Goal: Communication & Community: Answer question/provide support

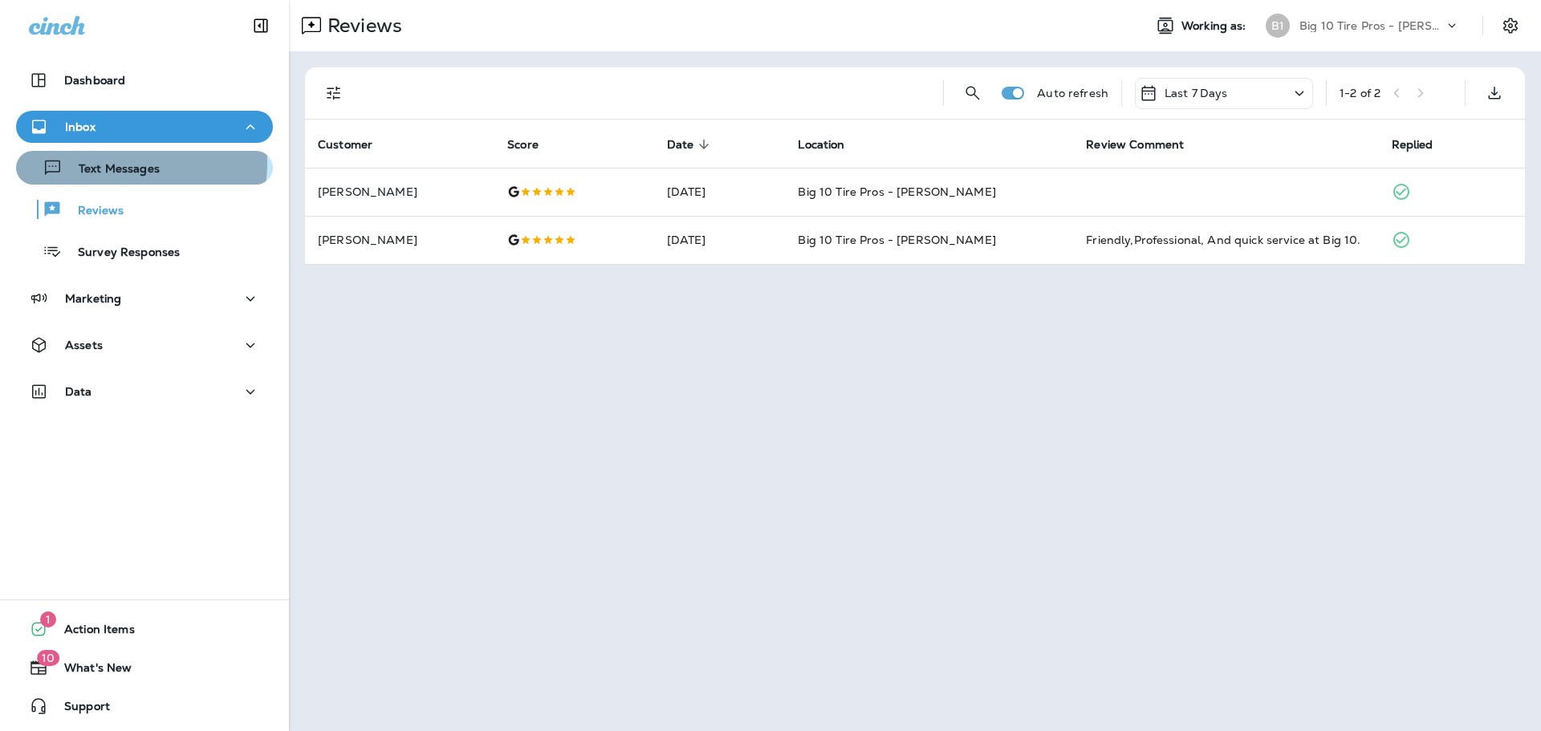
click at [120, 163] on p "Text Messages" at bounding box center [111, 169] width 97 height 15
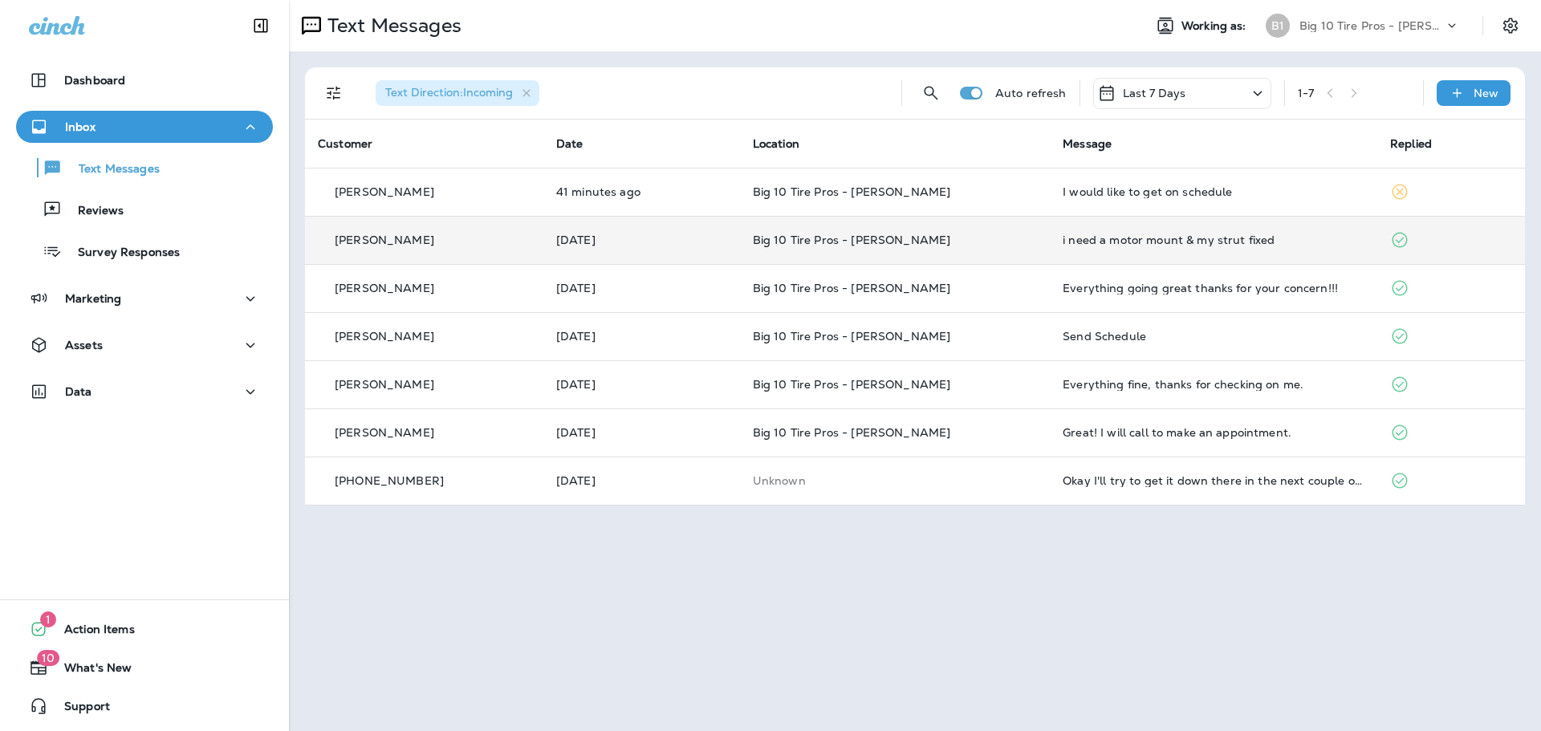
click at [1142, 240] on div "i need a motor mount & my strut fixed" at bounding box center [1213, 240] width 302 height 13
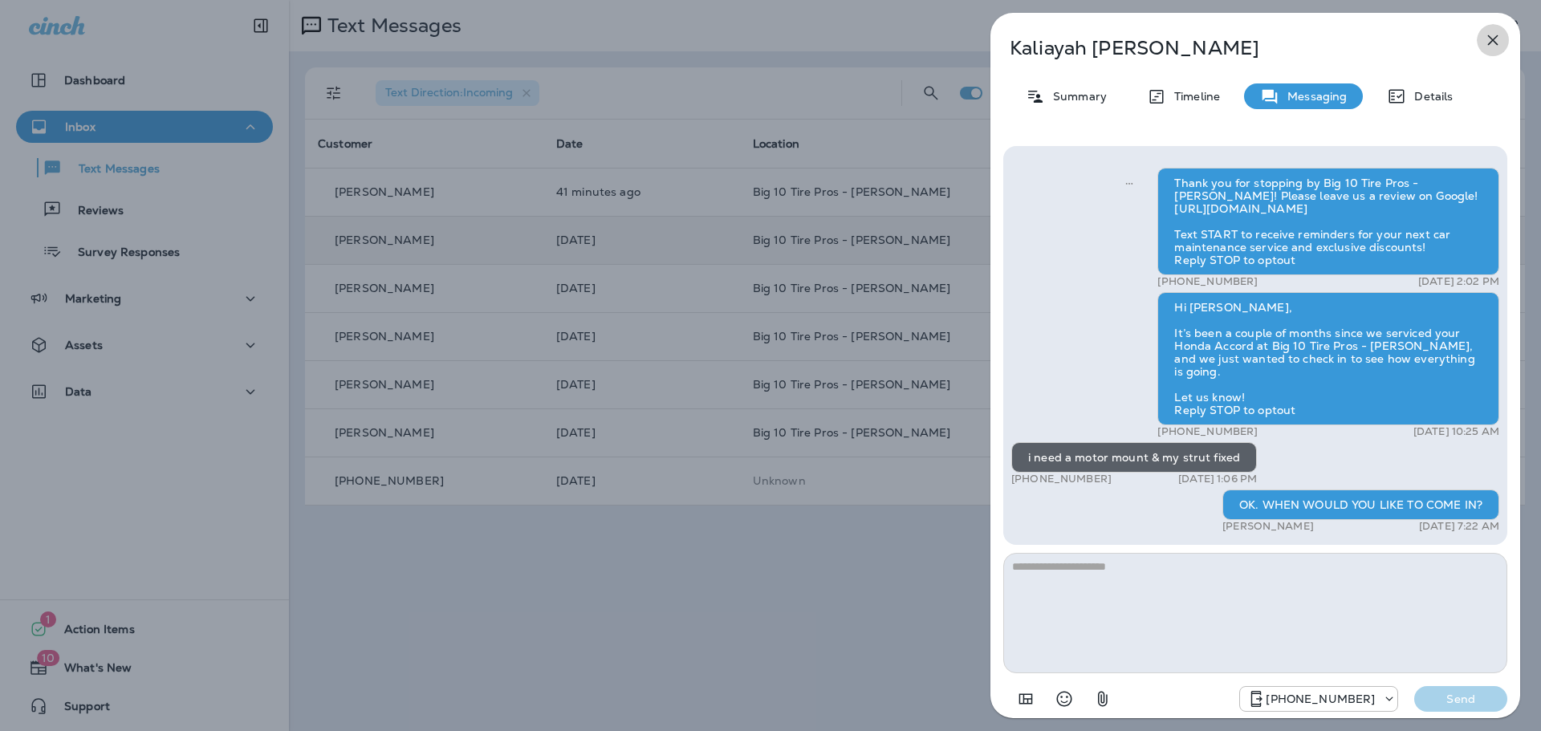
click at [1489, 40] on icon "button" at bounding box center [1492, 39] width 19 height 19
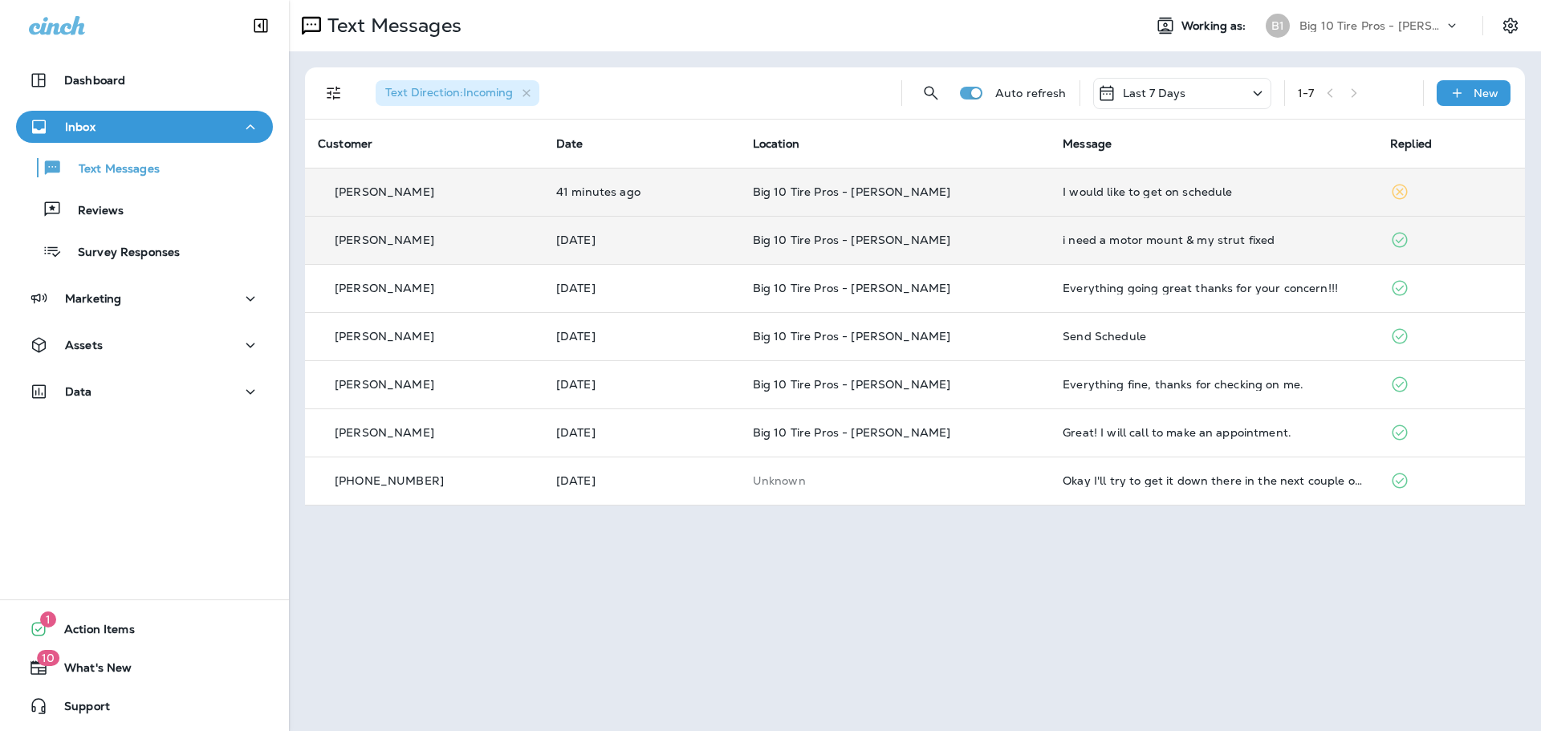
click at [1091, 190] on div "I would like to get on schedule" at bounding box center [1213, 191] width 302 height 13
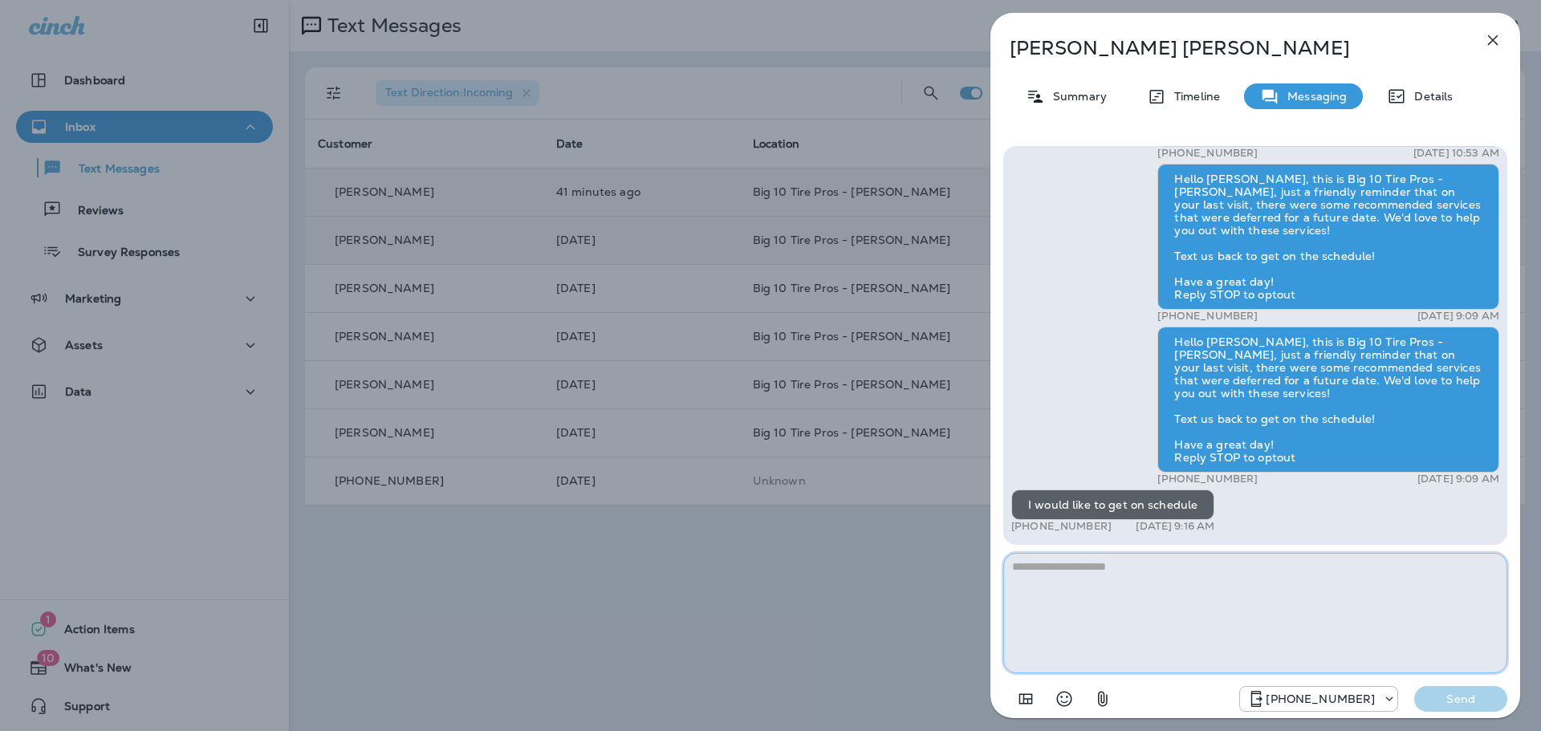
click at [1027, 579] on textarea at bounding box center [1255, 613] width 504 height 120
type textarea "**********"
click at [1465, 700] on p "Send" at bounding box center [1460, 699] width 67 height 14
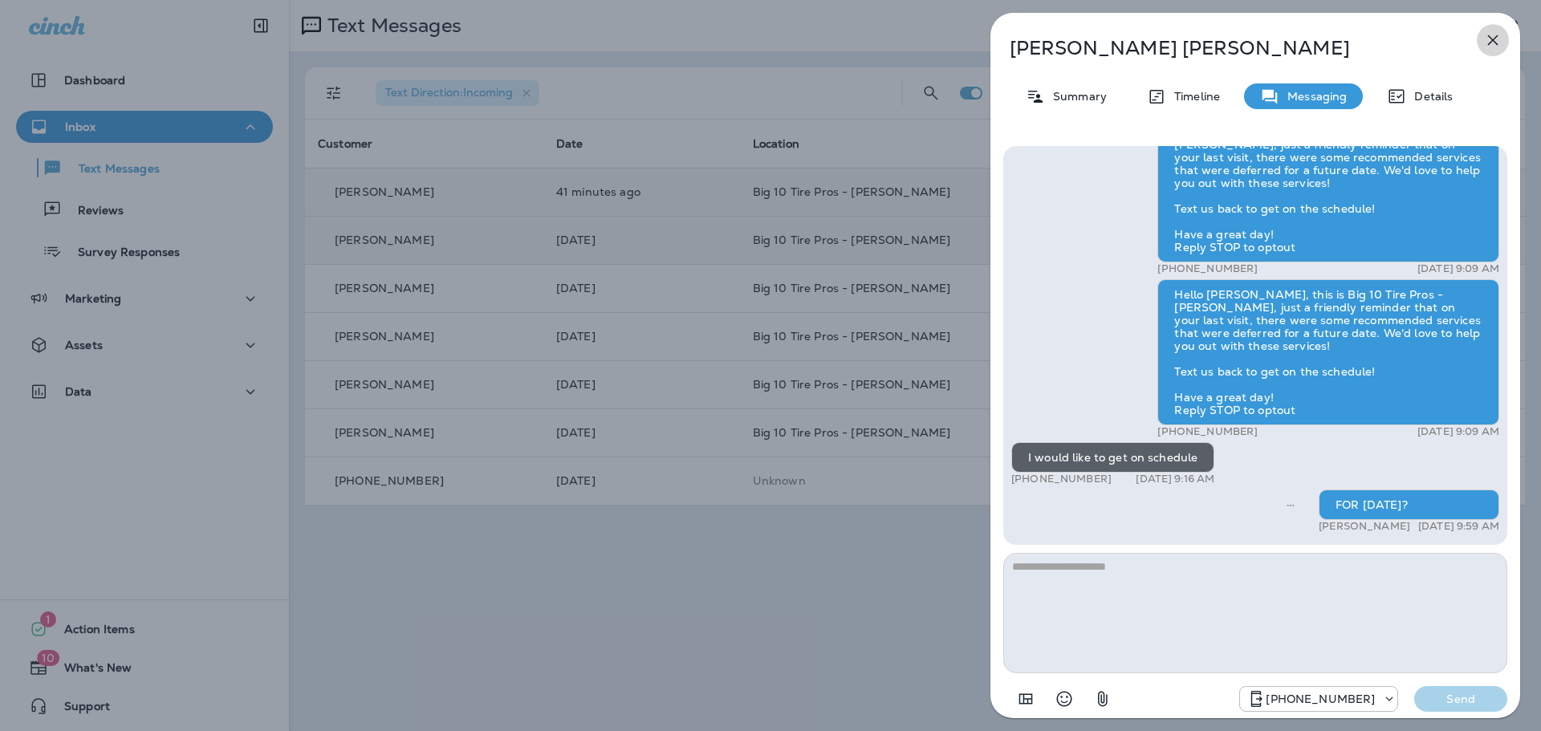
click at [1494, 35] on icon "button" at bounding box center [1492, 39] width 19 height 19
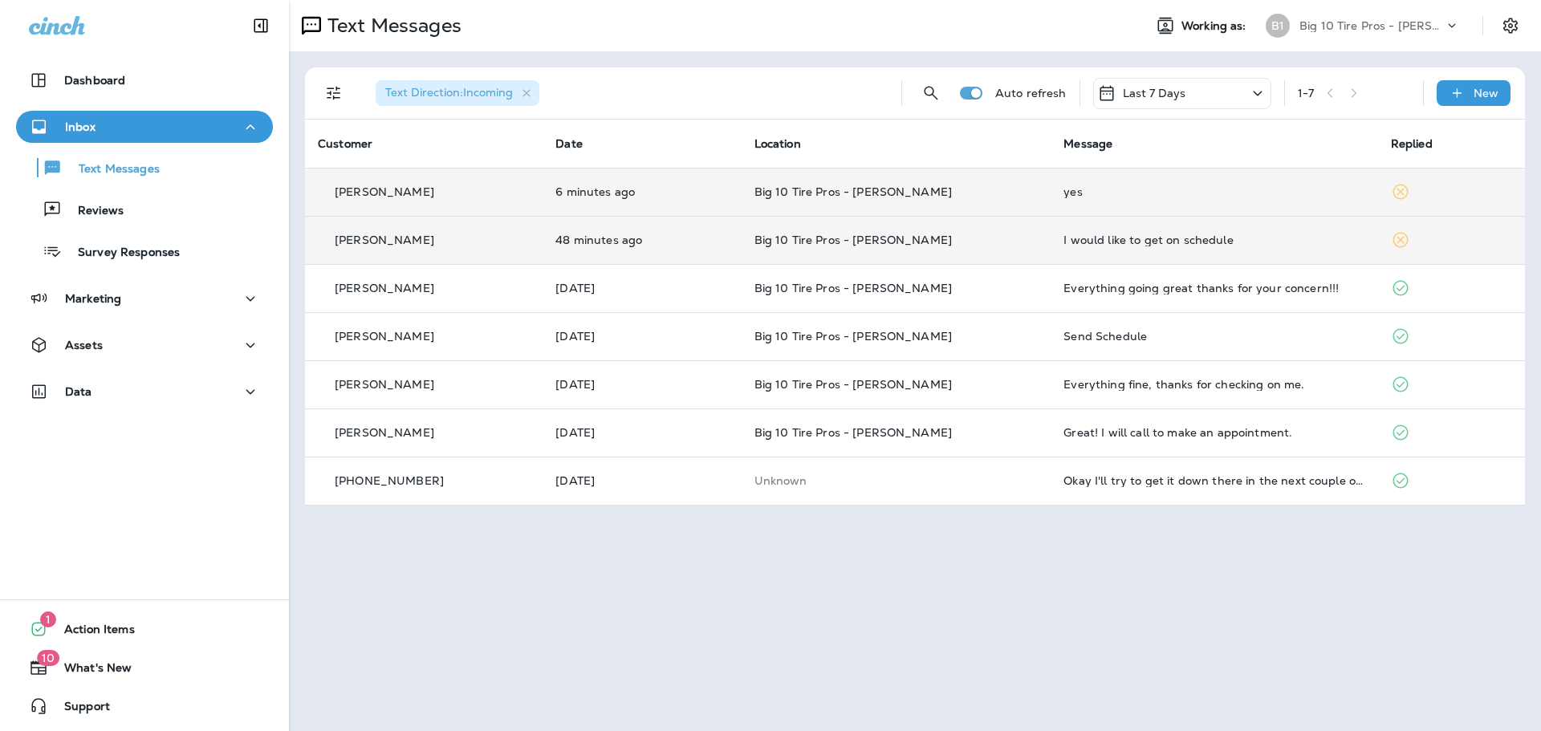
click at [1063, 197] on div "yes" at bounding box center [1213, 191] width 301 height 13
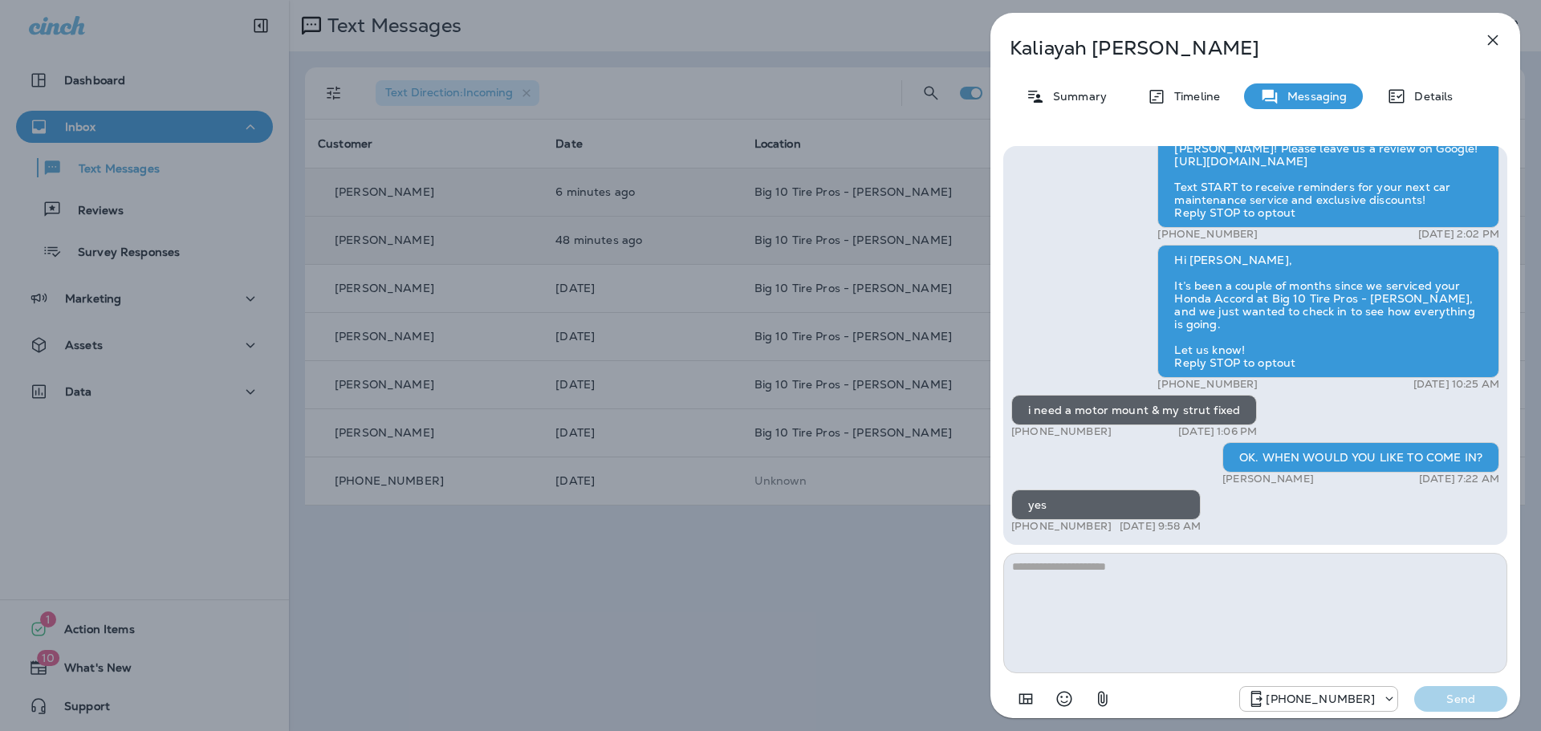
click at [1491, 37] on icon "button" at bounding box center [1492, 39] width 19 height 19
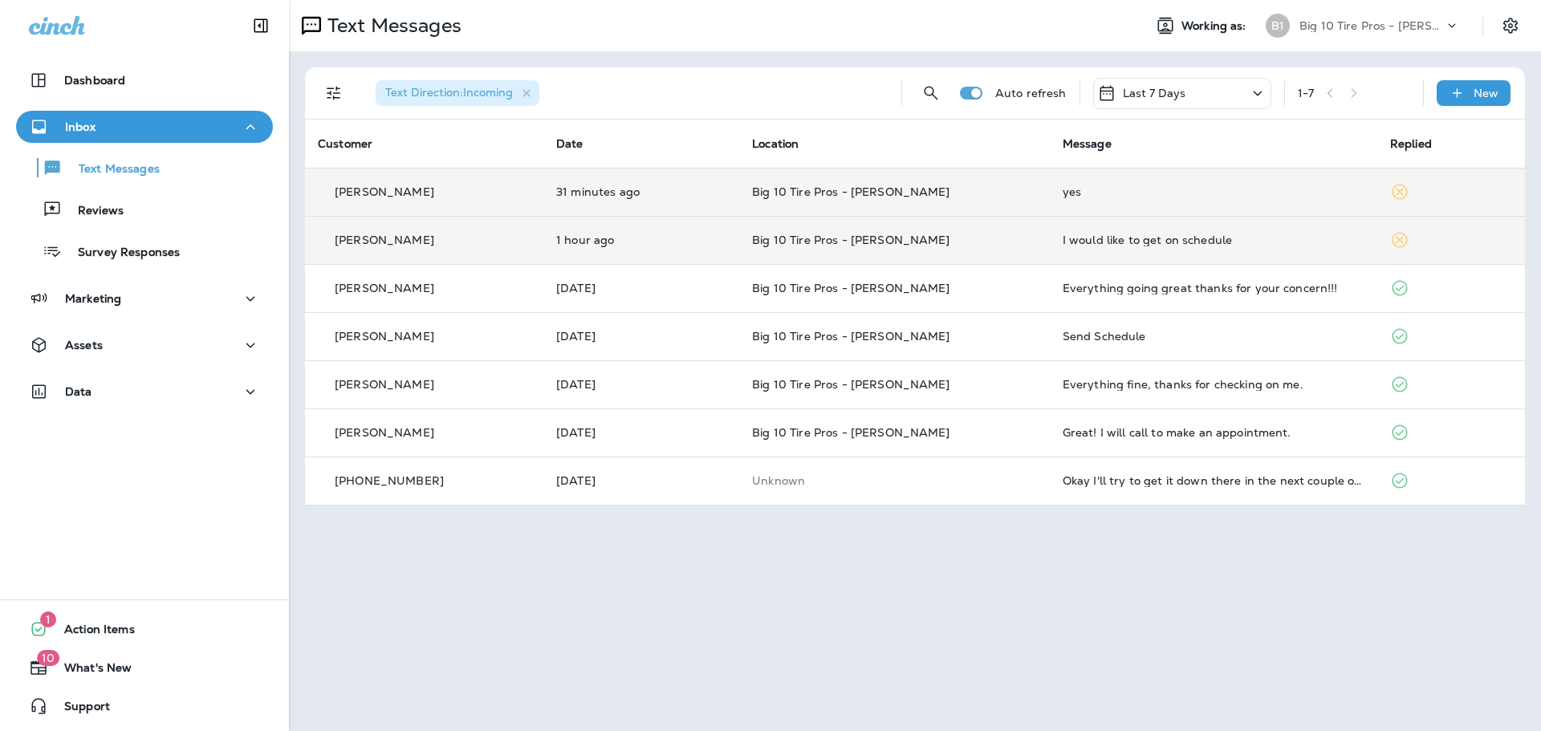
click at [1081, 236] on div "I would like to get on schedule" at bounding box center [1213, 240] width 302 height 13
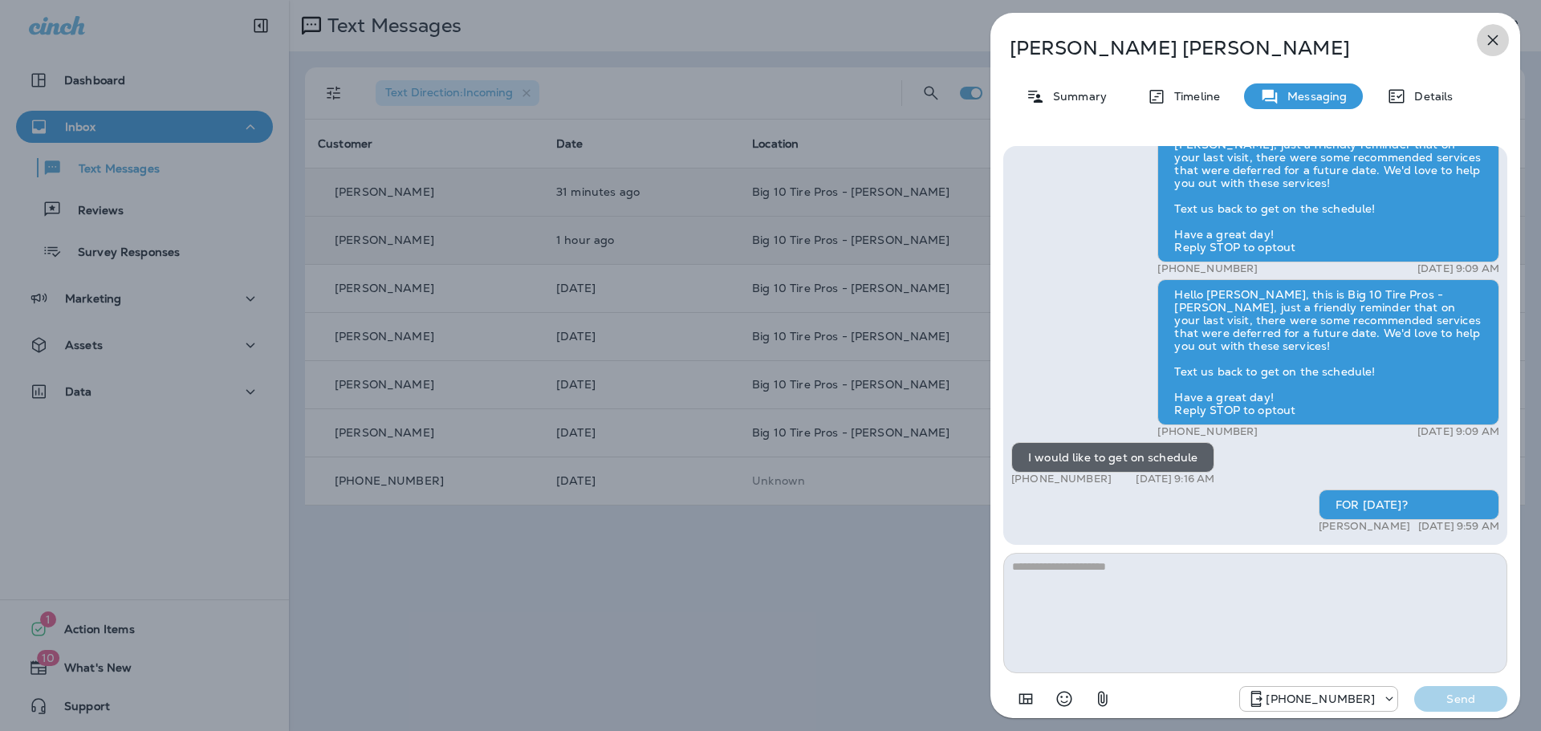
click at [1490, 39] on icon "button" at bounding box center [1493, 40] width 10 height 10
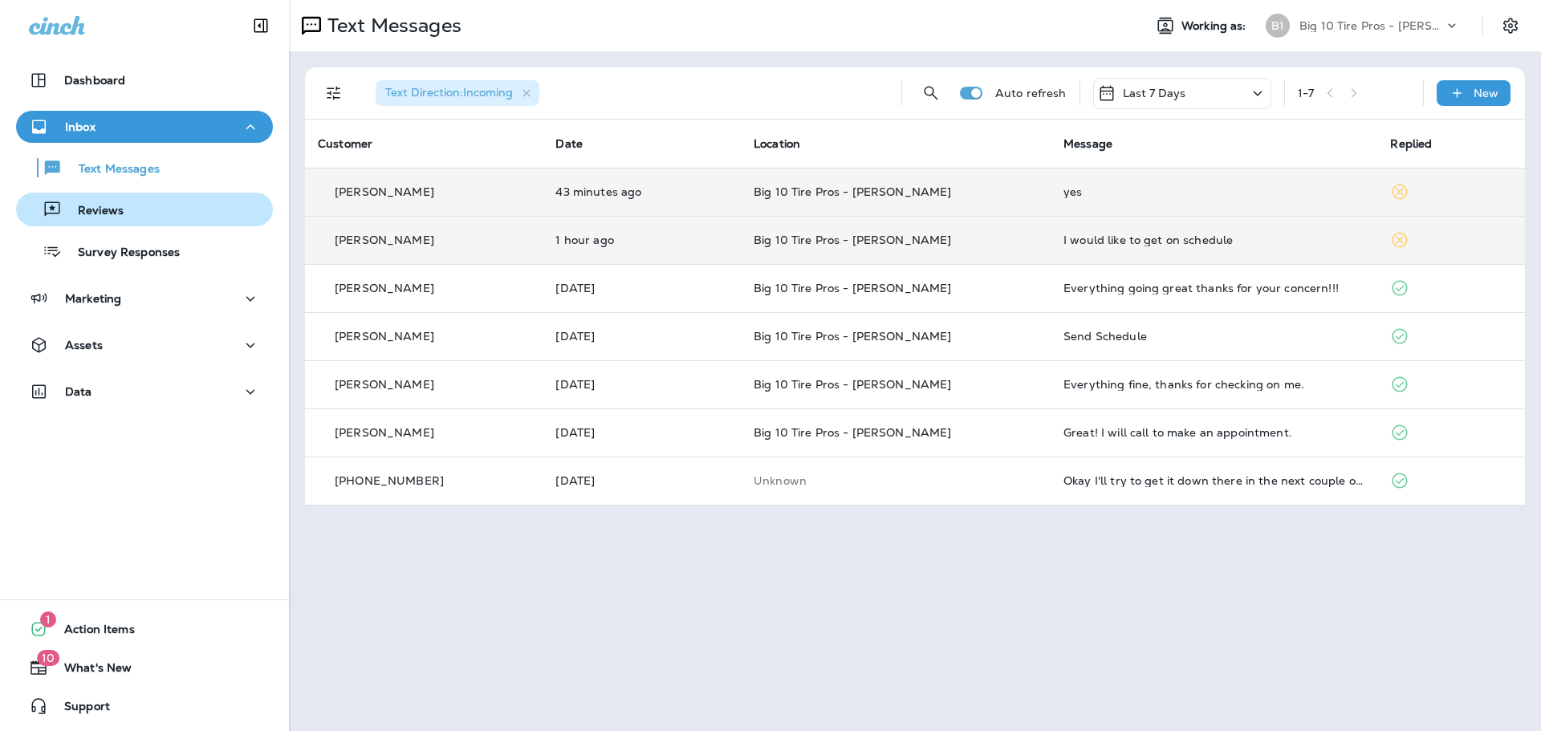
click at [112, 213] on p "Reviews" at bounding box center [93, 211] width 62 height 15
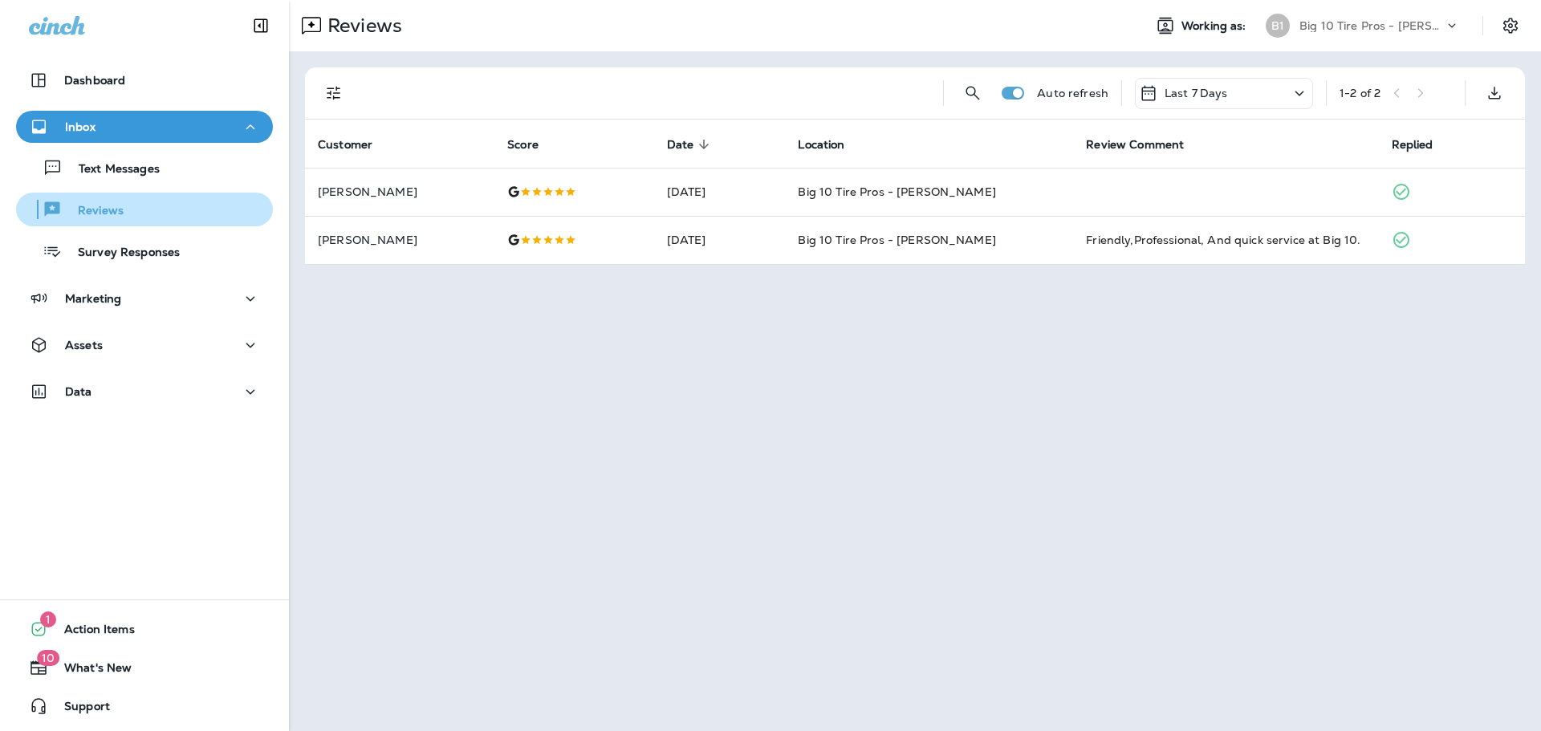
click at [127, 214] on div "Reviews" at bounding box center [144, 209] width 244 height 24
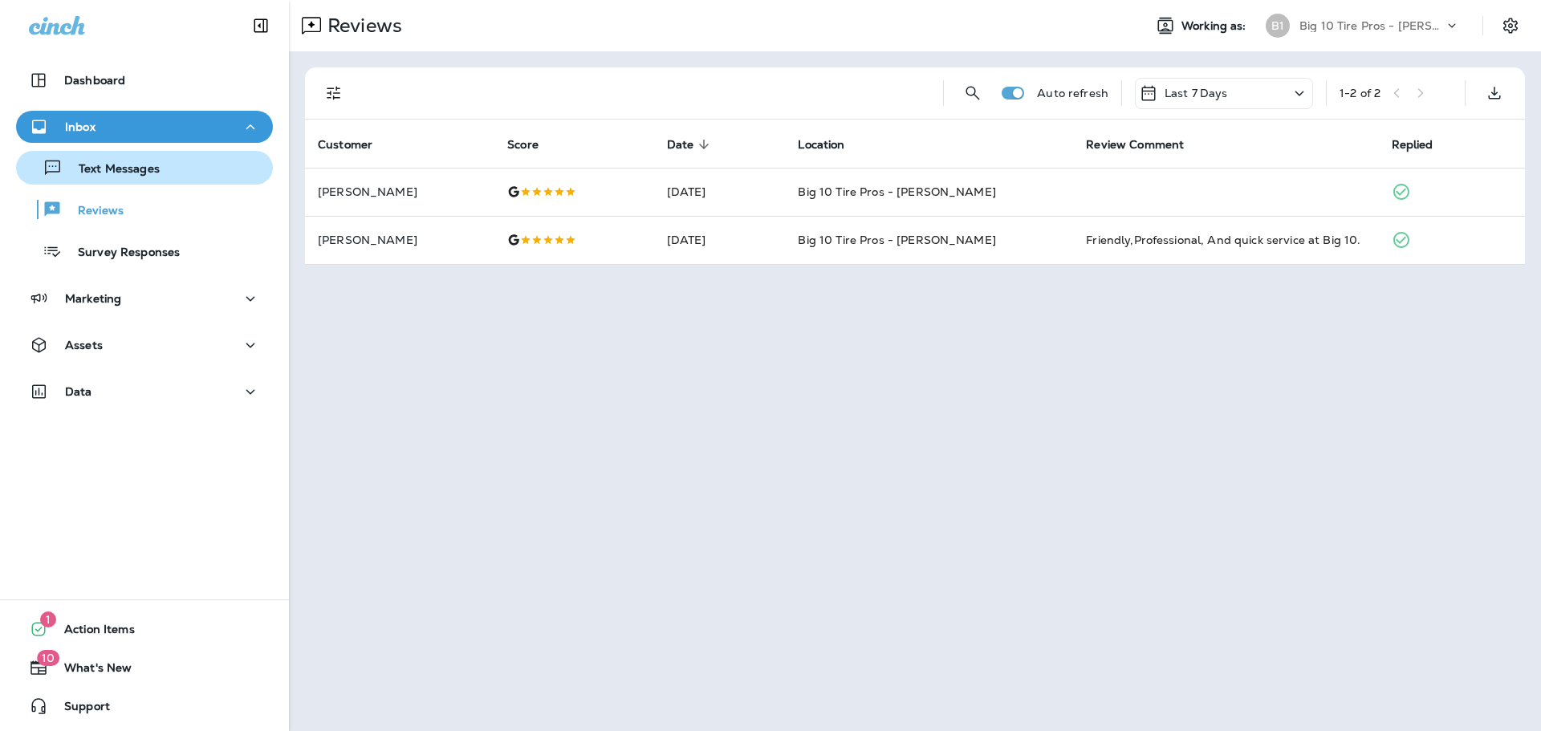
click at [127, 152] on button "Text Messages" at bounding box center [144, 168] width 257 height 34
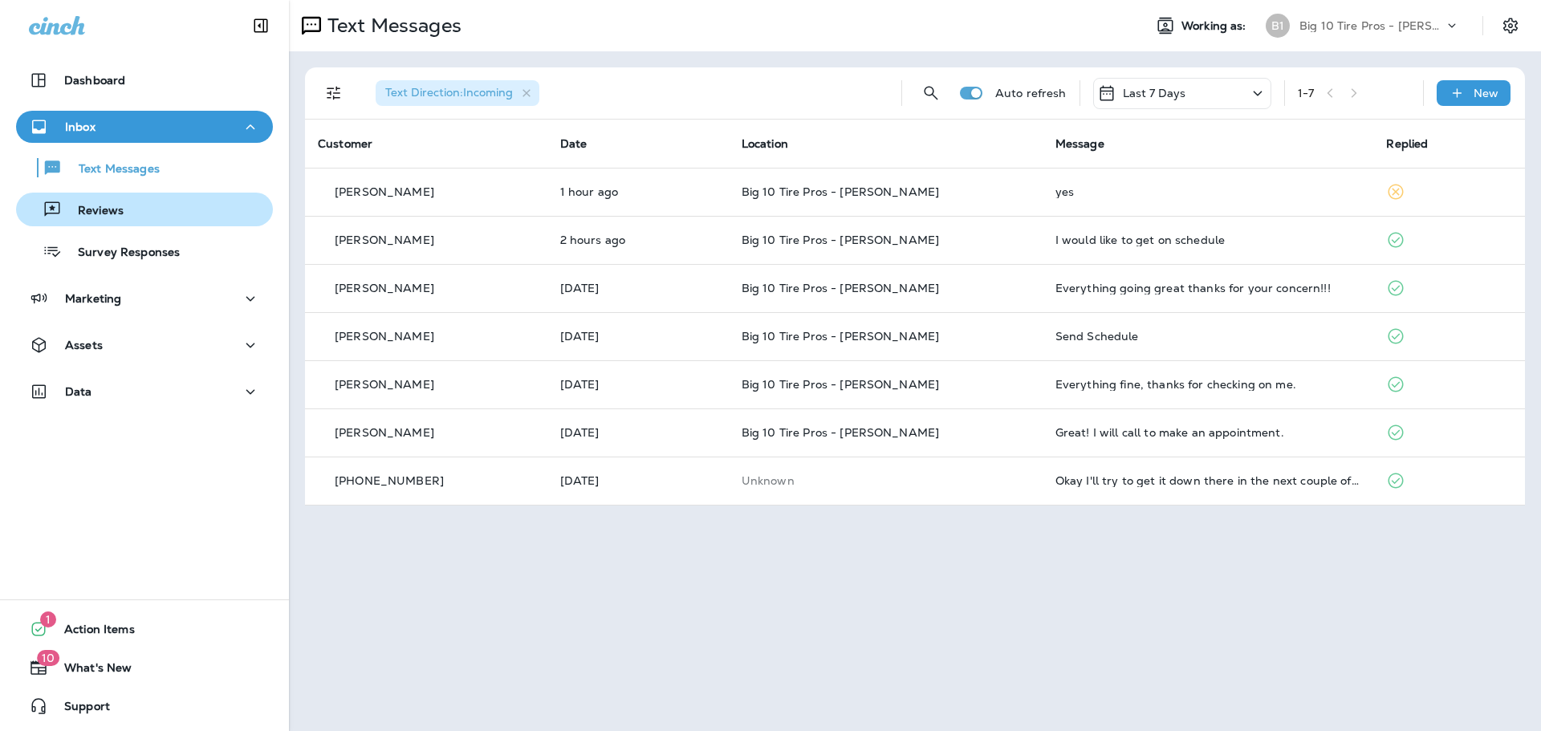
click at [100, 205] on p "Reviews" at bounding box center [93, 211] width 62 height 15
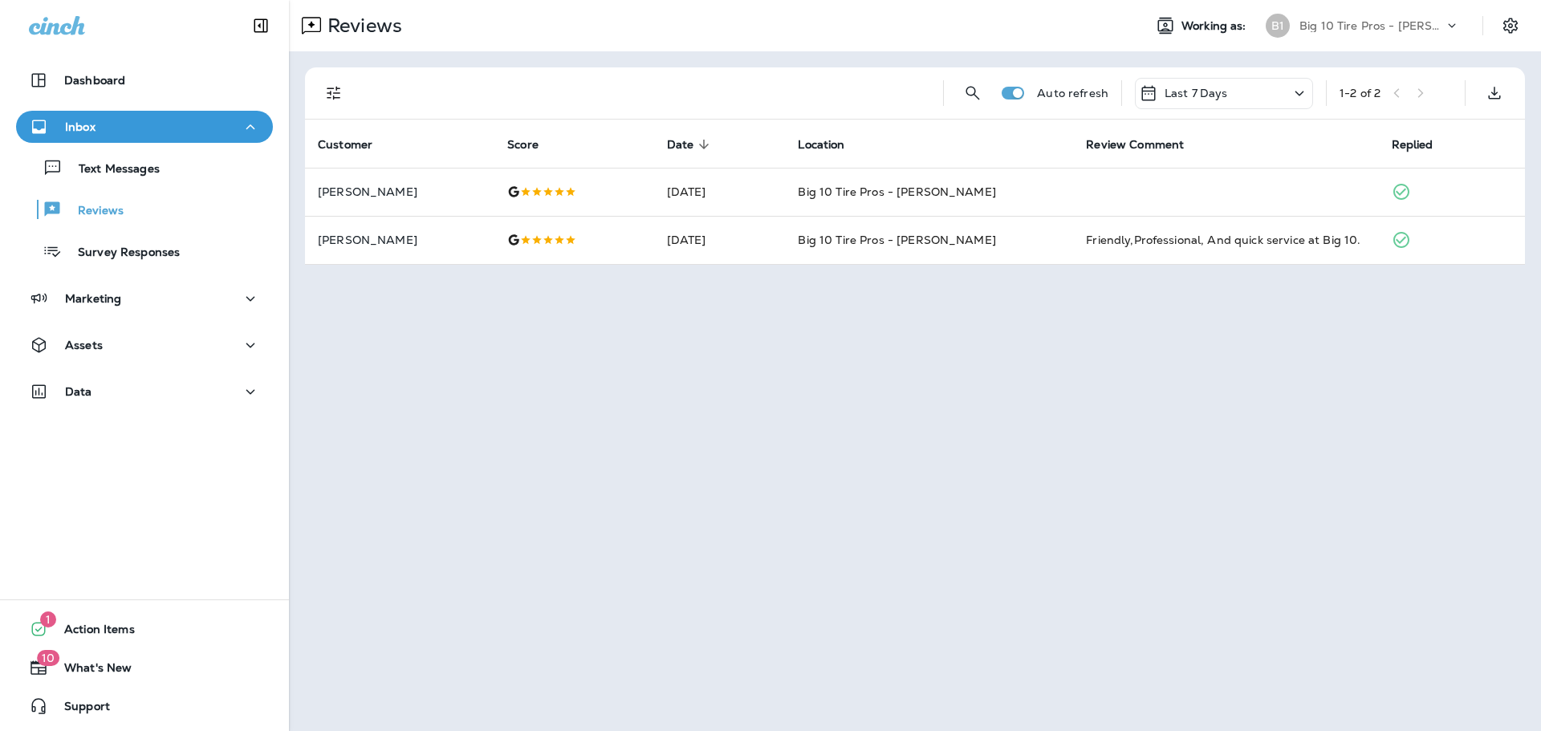
click at [128, 190] on div "Text Messages Reviews Survey Responses" at bounding box center [144, 205] width 257 height 125
click at [168, 169] on div "Text Messages" at bounding box center [144, 168] width 244 height 24
